Goal: Task Accomplishment & Management: Use online tool/utility

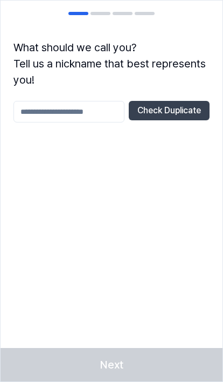
click at [99, 113] on input "text" at bounding box center [68, 112] width 111 height 22
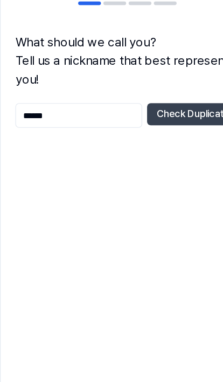
click at [160, 101] on button "Check Duplicate" at bounding box center [169, 110] width 81 height 19
click at [97, 101] on input "******" at bounding box center [68, 112] width 111 height 22
click at [161, 101] on button "Check Duplicate" at bounding box center [169, 110] width 81 height 19
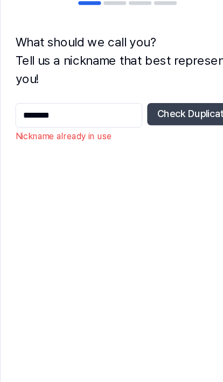
click at [96, 101] on input "********" at bounding box center [68, 112] width 111 height 22
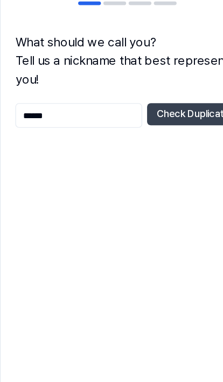
type input "******"
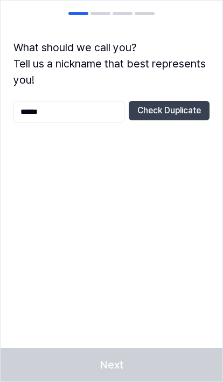
click at [167, 104] on button "Check Duplicate" at bounding box center [169, 110] width 81 height 19
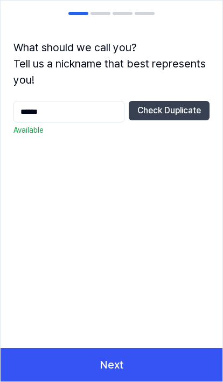
click at [119, 363] on button "Next" at bounding box center [112, 364] width 222 height 33
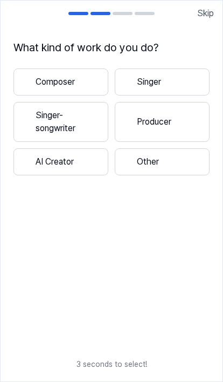
click at [177, 161] on button "Other" at bounding box center [162, 161] width 95 height 27
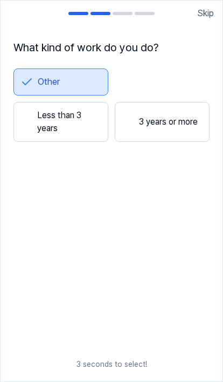
click at [37, 127] on button "Less than 3 years" at bounding box center [60, 122] width 95 height 40
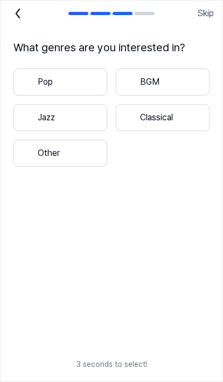
click at [31, 83] on div at bounding box center [26, 82] width 13 height 13
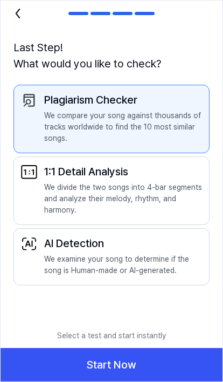
click at [111, 360] on button "Start Now" at bounding box center [112, 364] width 222 height 33
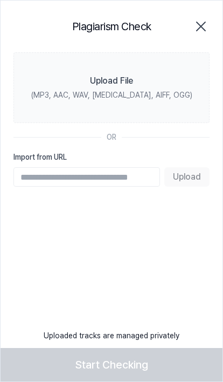
click at [35, 181] on input "Import from URL" at bounding box center [86, 176] width 147 height 19
type input "**********"
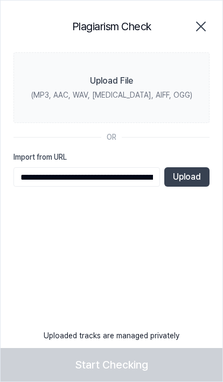
click at [196, 175] on button "Upload" at bounding box center [187, 176] width 45 height 19
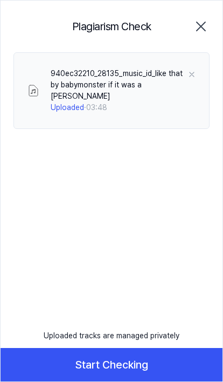
click at [170, 368] on button "Start Checking" at bounding box center [112, 364] width 222 height 33
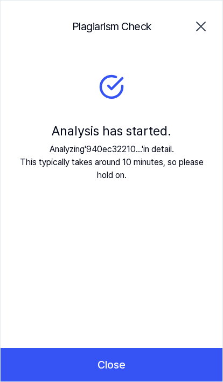
click at [203, 29] on icon "button" at bounding box center [201, 26] width 17 height 17
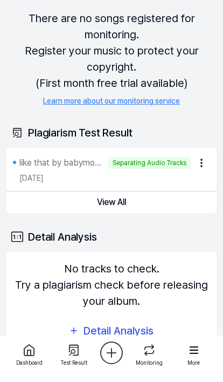
scroll to position [42, 0]
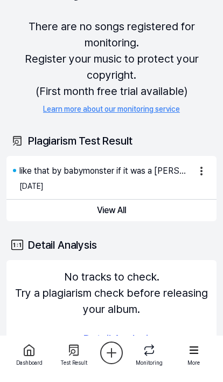
click at [105, 214] on button "View All" at bounding box center [111, 211] width 210 height 22
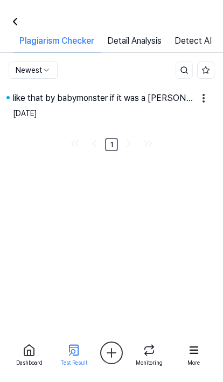
click at [25, 104] on div "like that by babymonster if it was a [PERSON_NAME]" at bounding box center [103, 98] width 180 height 13
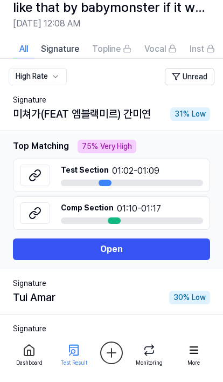
scroll to position [40, 0]
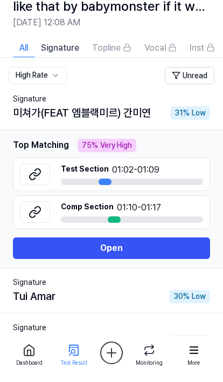
click at [34, 174] on icon at bounding box center [35, 174] width 13 height 13
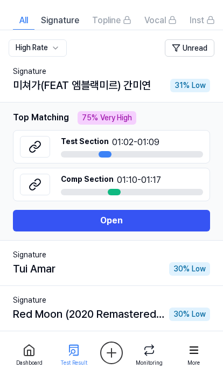
click at [39, 179] on icon at bounding box center [37, 182] width 6 height 7
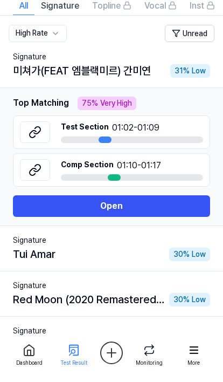
scroll to position [121, 0]
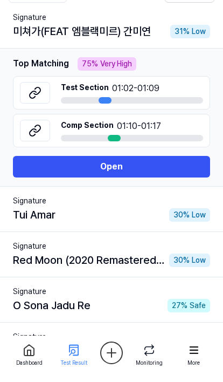
click at [39, 164] on button "Open" at bounding box center [111, 167] width 197 height 22
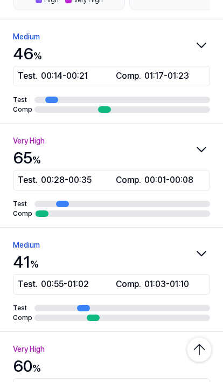
scroll to position [250, 0]
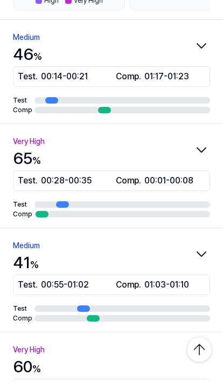
click at [203, 147] on icon "button" at bounding box center [201, 149] width 17 height 17
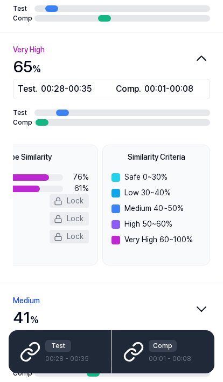
scroll to position [0, 57]
click at [69, 352] on div "Test 00:28 - 00:35" at bounding box center [67, 352] width 44 height 24
click at [39, 344] on icon at bounding box center [34, 349] width 11 height 12
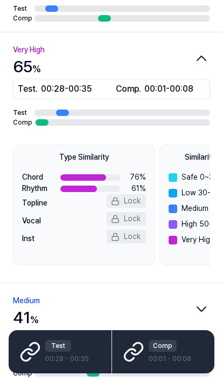
scroll to position [0, 0]
click at [161, 352] on div "Comp 00:01 - 00:08" at bounding box center [170, 352] width 43 height 24
click at [140, 350] on icon at bounding box center [134, 352] width 22 height 22
click at [137, 346] on icon at bounding box center [134, 352] width 22 height 22
click at [135, 346] on icon at bounding box center [134, 352] width 22 height 22
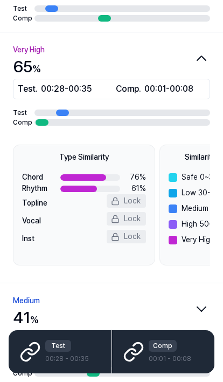
click at [144, 346] on icon at bounding box center [134, 352] width 22 height 22
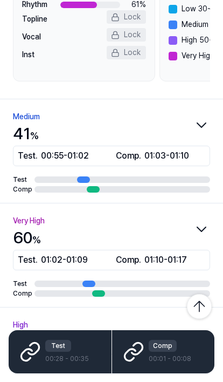
scroll to position [325, 0]
click at [205, 129] on icon "button" at bounding box center [201, 125] width 17 height 17
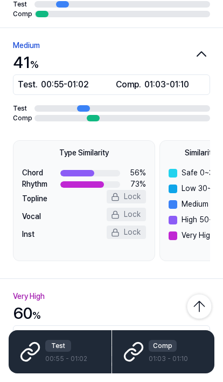
scroll to position [247, 0]
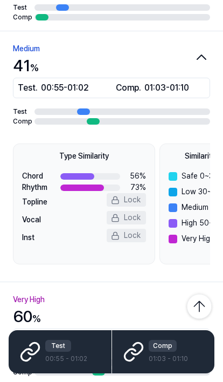
click at [142, 342] on icon at bounding box center [134, 352] width 22 height 22
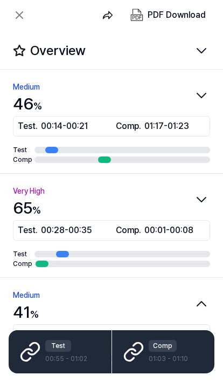
scroll to position [0, 0]
click at [20, 23] on button at bounding box center [20, 15] width 22 height 22
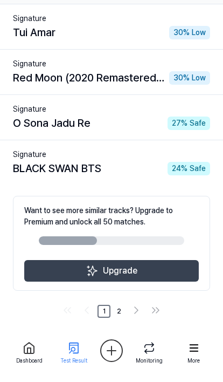
scroll to position [302, 0]
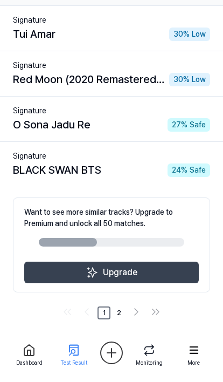
click at [163, 168] on div "BLACK SWAN BTS 24 % Safe" at bounding box center [111, 170] width 197 height 16
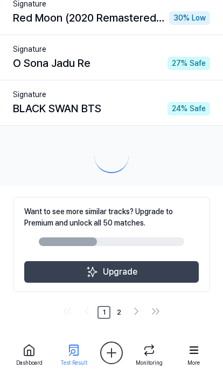
scroll to position [225, 0]
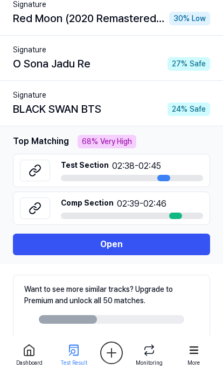
click at [30, 180] on button at bounding box center [35, 171] width 30 height 22
click at [33, 202] on icon at bounding box center [35, 208] width 13 height 13
click at [45, 206] on button at bounding box center [35, 208] width 30 height 22
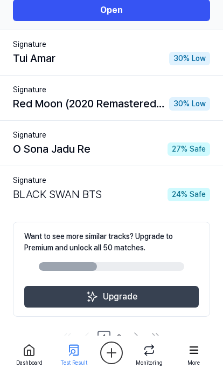
click at [168, 199] on div "24 % Safe" at bounding box center [189, 194] width 43 height 13
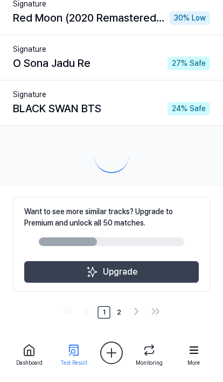
scroll to position [225, 0]
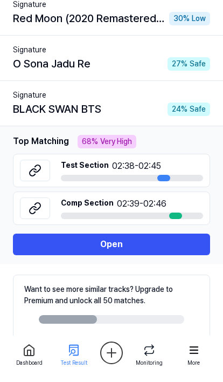
click at [38, 205] on icon at bounding box center [35, 208] width 13 height 13
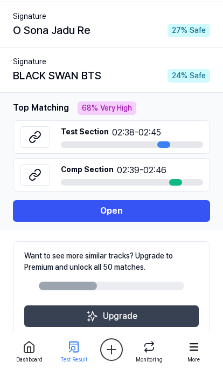
scroll to position [255, 0]
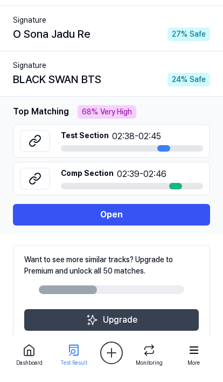
click at [125, 362] on link "2" at bounding box center [119, 360] width 13 height 13
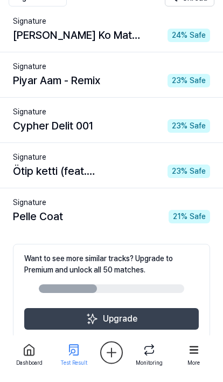
scroll to position [164, 0]
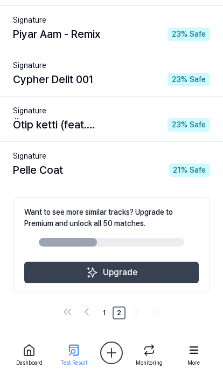
click at [106, 311] on link "1" at bounding box center [104, 312] width 13 height 13
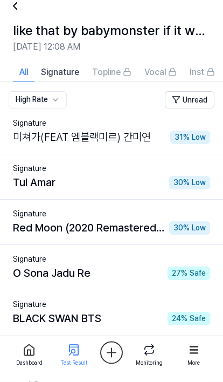
scroll to position [0, 0]
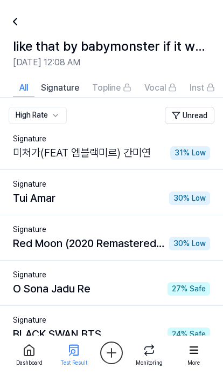
click at [71, 87] on span "Signature" at bounding box center [60, 87] width 38 height 13
click at [25, 87] on span "All" at bounding box center [23, 87] width 9 height 13
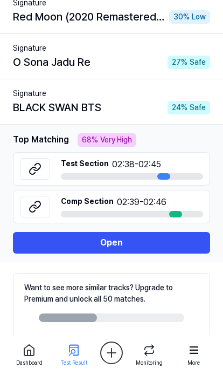
scroll to position [221, 0]
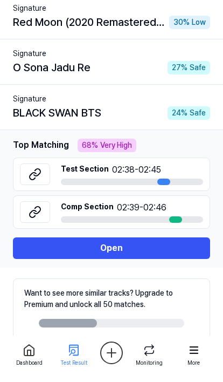
click at [151, 247] on button "Open" at bounding box center [111, 248] width 197 height 22
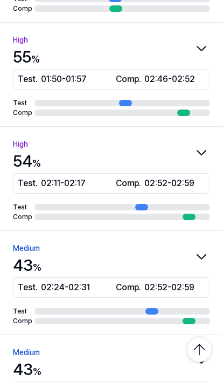
scroll to position [670, 0]
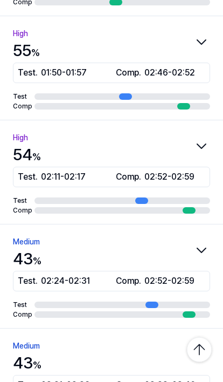
click at [208, 150] on icon "button" at bounding box center [201, 146] width 17 height 17
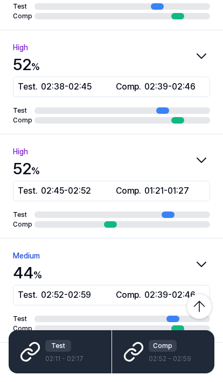
scroll to position [1018, 0]
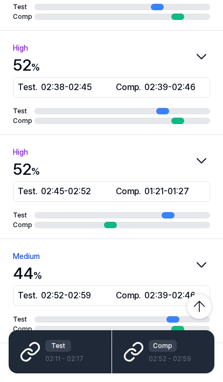
click at [203, 279] on div "Medium 44 %" at bounding box center [111, 268] width 197 height 36
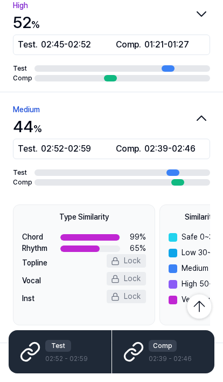
scroll to position [0, 0]
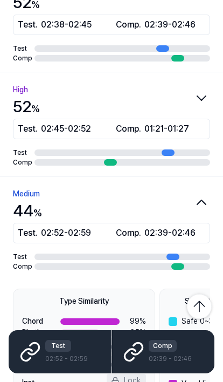
click at [208, 85] on div "High 52 %" at bounding box center [111, 101] width 197 height 36
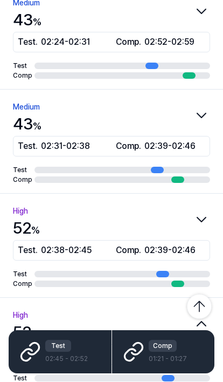
click at [201, 218] on icon "button" at bounding box center [201, 219] width 17 height 17
